Goal: Information Seeking & Learning: Understand process/instructions

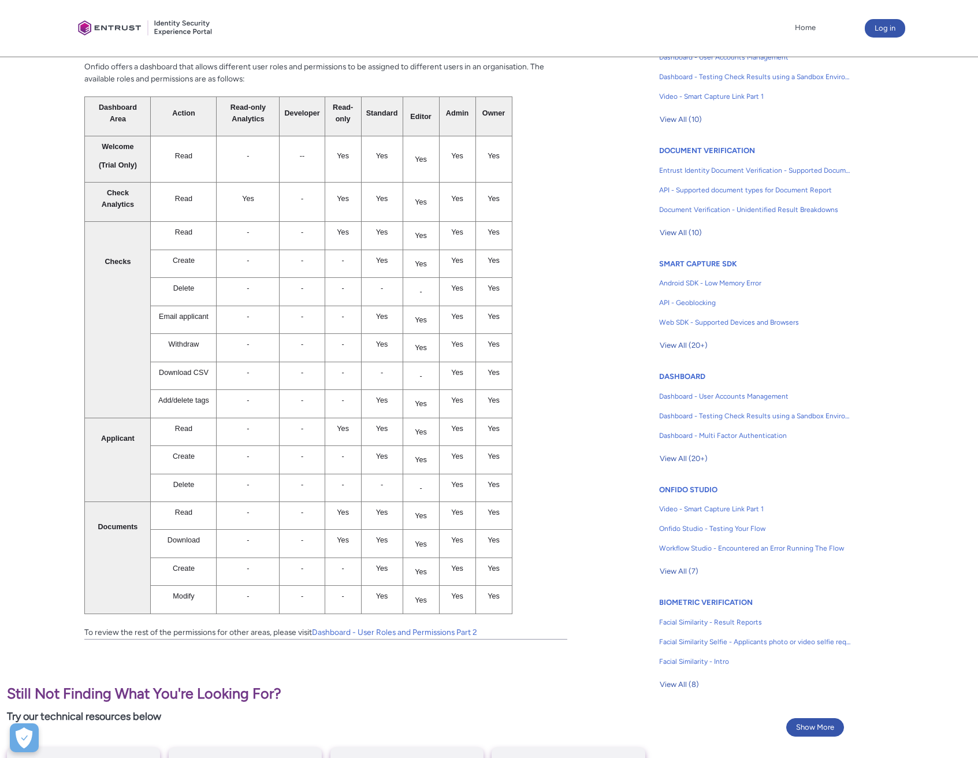
scroll to position [321, 0]
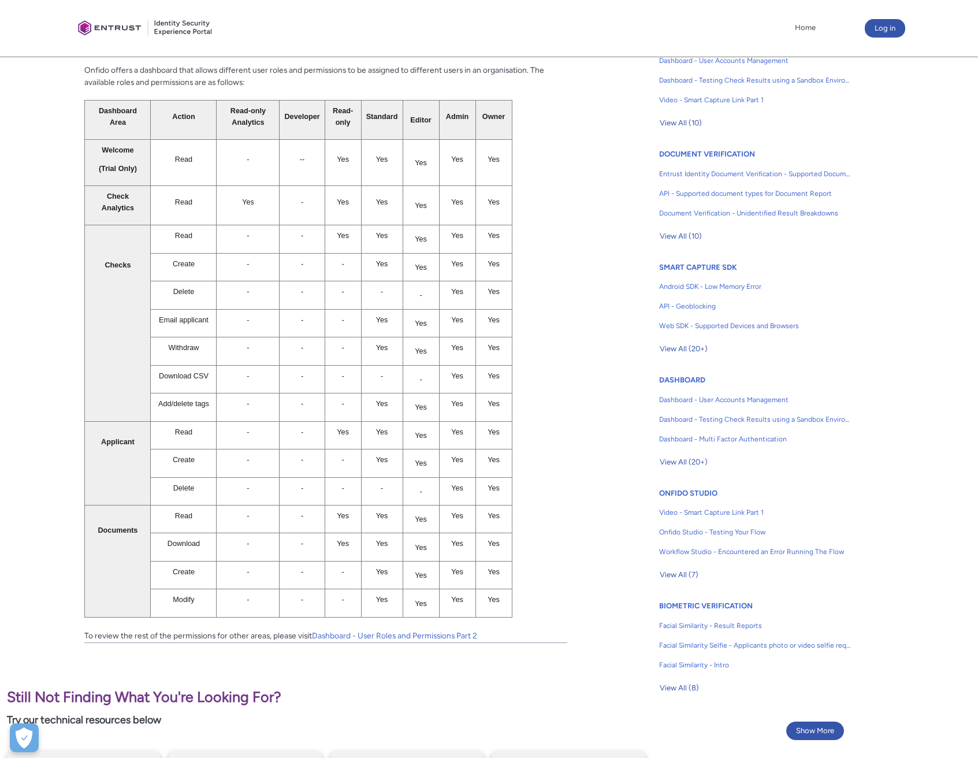
click at [463, 372] on span "Yes" at bounding box center [457, 376] width 12 height 8
click at [444, 634] on link "Dashboard - User Roles and Permissions Part 2" at bounding box center [394, 635] width 165 height 9
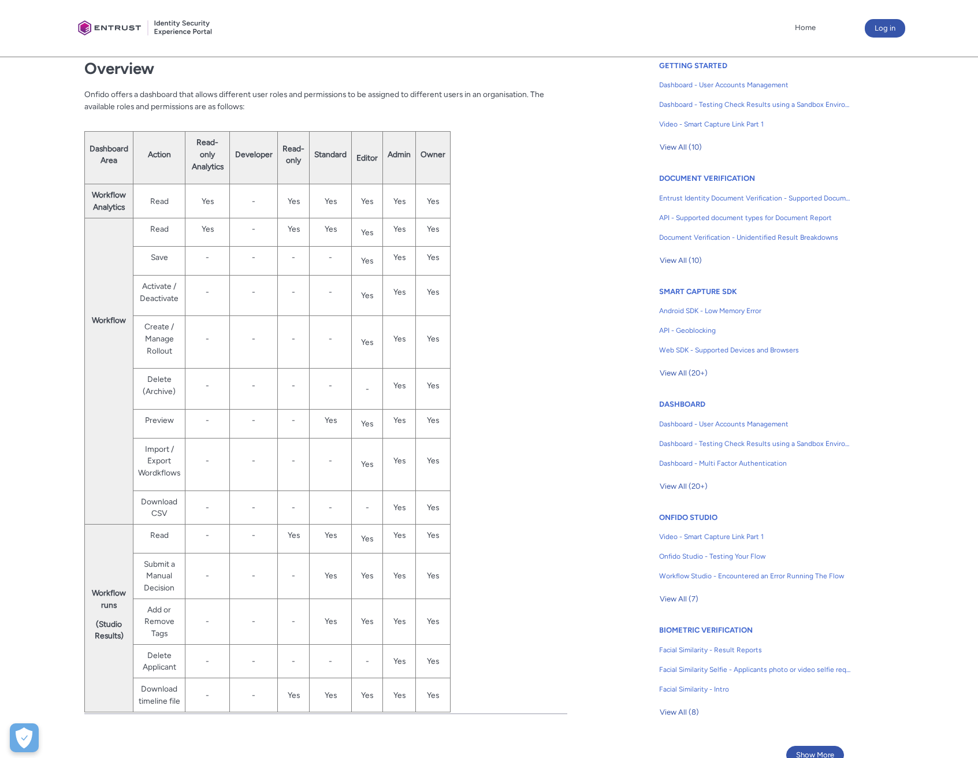
scroll to position [298, 0]
click at [545, 343] on div "Overview Onfido offers a dashboard that allows different user roles and permiss…" at bounding box center [325, 379] width 483 height 664
